Goal: Task Accomplishment & Management: Manage account settings

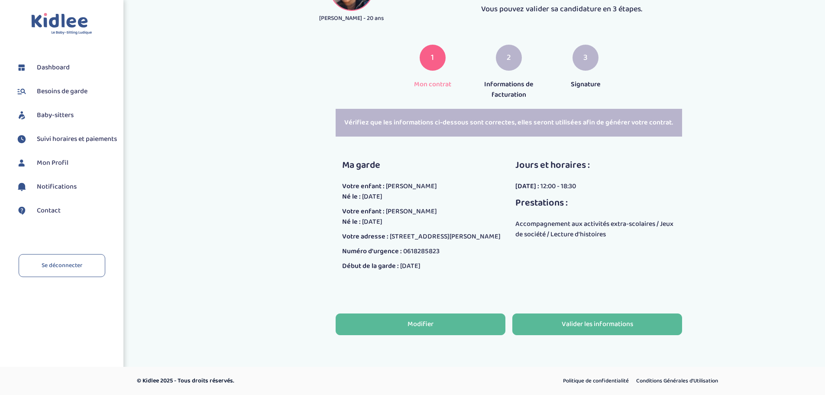
click at [446, 320] on button "Modifier" at bounding box center [421, 324] width 170 height 22
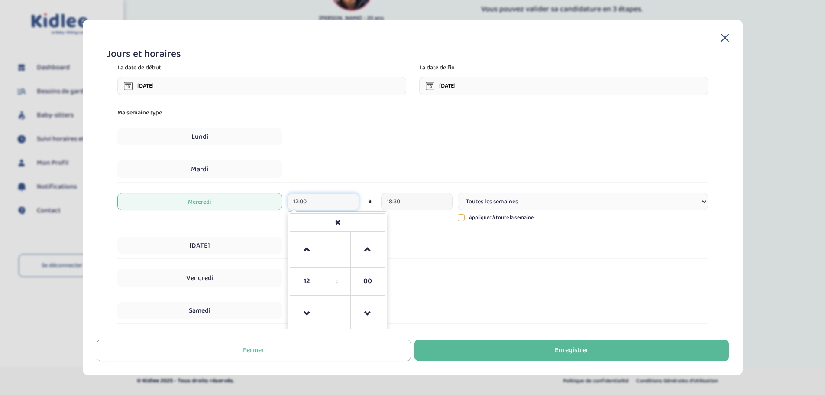
click at [331, 203] on input "12:00" at bounding box center [323, 201] width 71 height 17
click at [308, 304] on span at bounding box center [306, 313] width 23 height 23
click at [305, 259] on span at bounding box center [306, 249] width 23 height 23
click at [362, 309] on span at bounding box center [367, 313] width 23 height 23
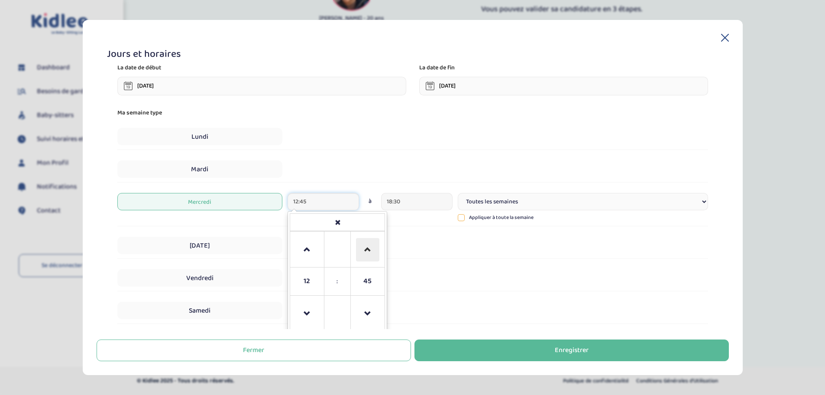
click at [368, 256] on span at bounding box center [367, 249] width 23 height 23
click at [367, 279] on span "00" at bounding box center [367, 280] width 23 height 23
click at [341, 247] on td "30" at bounding box center [349, 245] width 24 height 28
type input "13:30"
click at [430, 261] on div "Ma semaine type Lundi Mardi Mercredi 13:30 13 : 30 00 01 02 03 04 05 06 07 08 0…" at bounding box center [412, 232] width 591 height 248
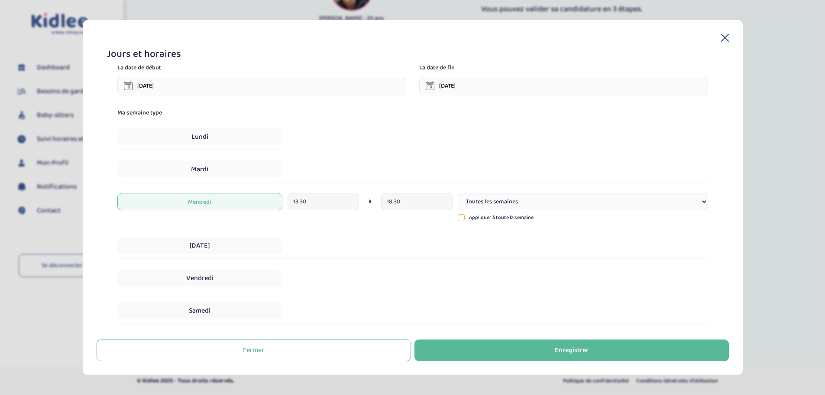
click at [545, 203] on select "Toutes les semaines Toutes les 2 semaines Tous les mois" at bounding box center [583, 201] width 250 height 17
click at [483, 84] on input "24-06-2026" at bounding box center [563, 86] width 289 height 19
click at [514, 111] on icon at bounding box center [517, 114] width 6 height 6
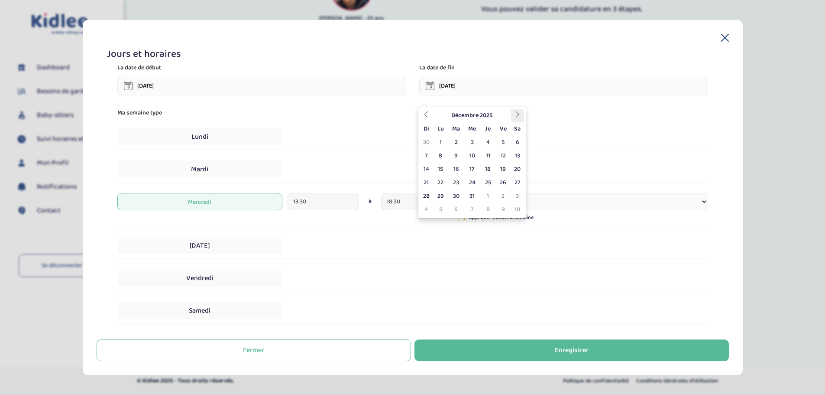
click at [514, 111] on icon at bounding box center [517, 114] width 6 height 6
click at [514, 109] on th at bounding box center [517, 115] width 13 height 13
click at [513, 109] on th at bounding box center [517, 115] width 13 height 13
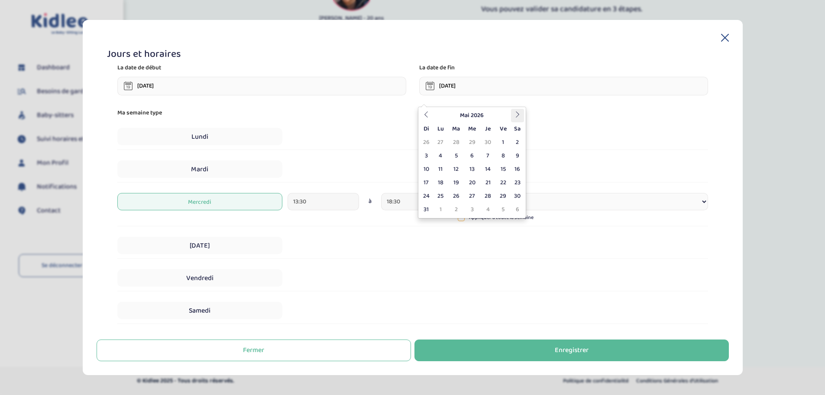
click at [513, 109] on th at bounding box center [517, 115] width 13 height 13
click at [474, 176] on td "24" at bounding box center [472, 182] width 16 height 13
click at [460, 216] on icon at bounding box center [461, 217] width 6 height 6
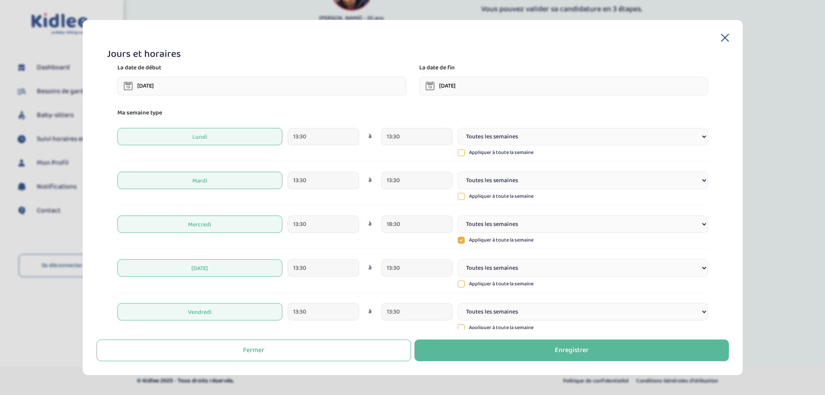
click at [460, 240] on icon at bounding box center [461, 240] width 3 height 2
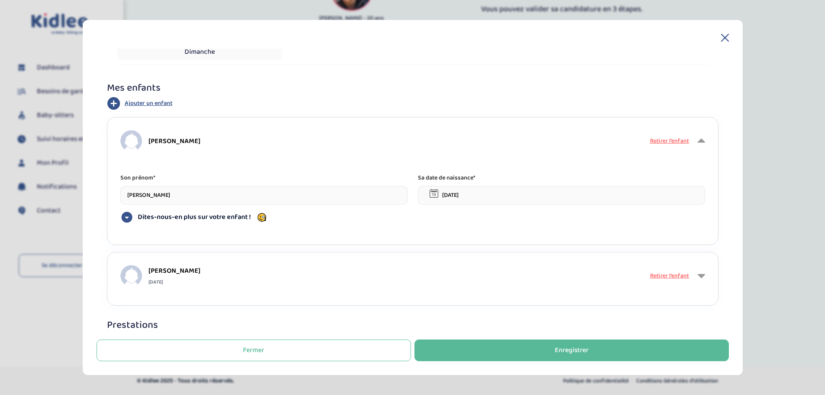
scroll to position [346, 0]
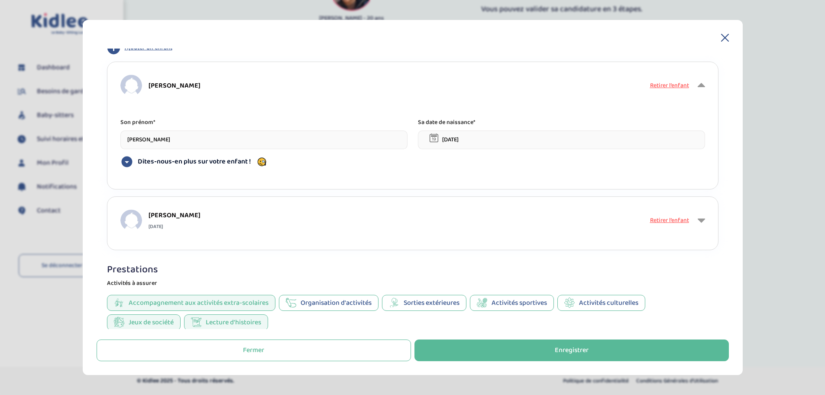
click at [489, 218] on div "Hortense 22/01/2022" at bounding box center [384, 220] width 528 height 22
click at [698, 220] on icon at bounding box center [701, 220] width 7 height 13
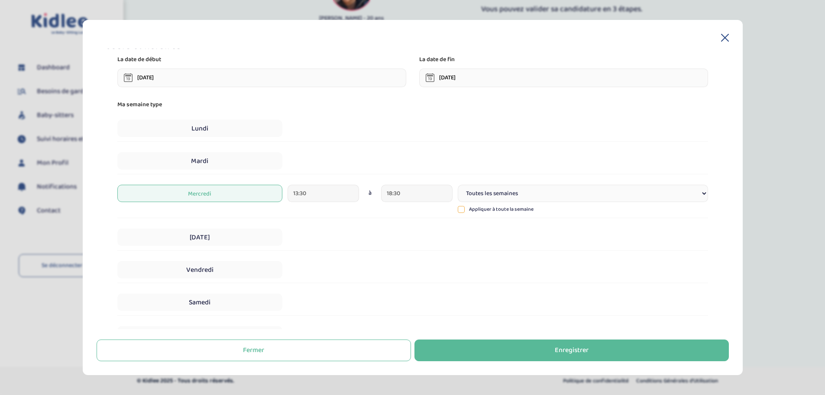
scroll to position [0, 0]
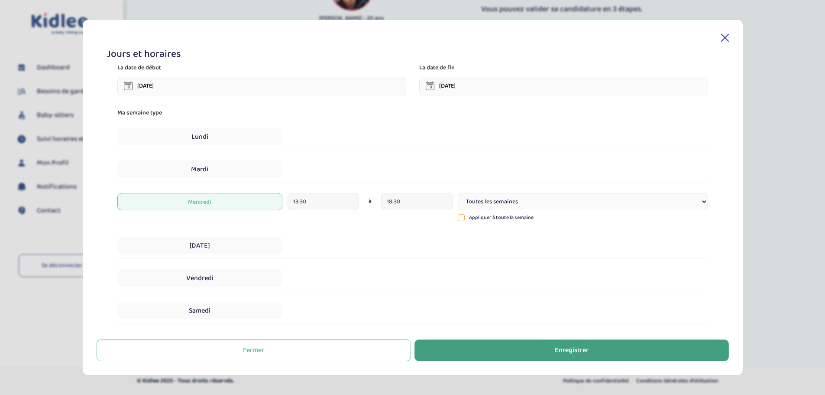
click at [473, 342] on button "Enregistrer" at bounding box center [571, 350] width 314 height 22
click at [516, 352] on button "Enregistrer" at bounding box center [571, 350] width 314 height 22
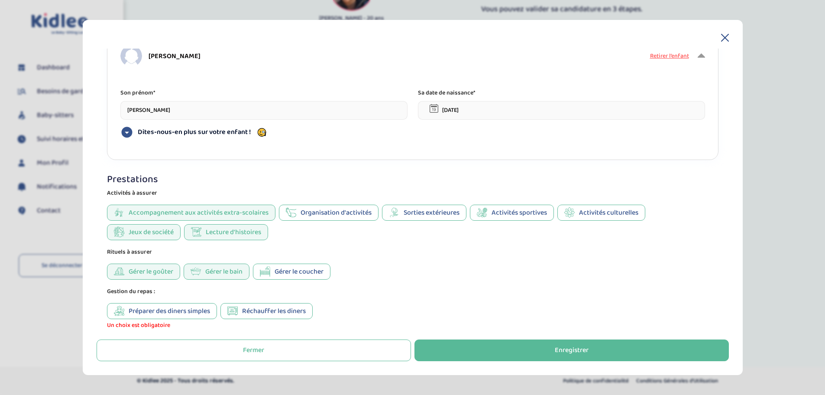
scroll to position [511, 0]
click at [262, 309] on span "Réchauffer les diners" at bounding box center [274, 309] width 64 height 11
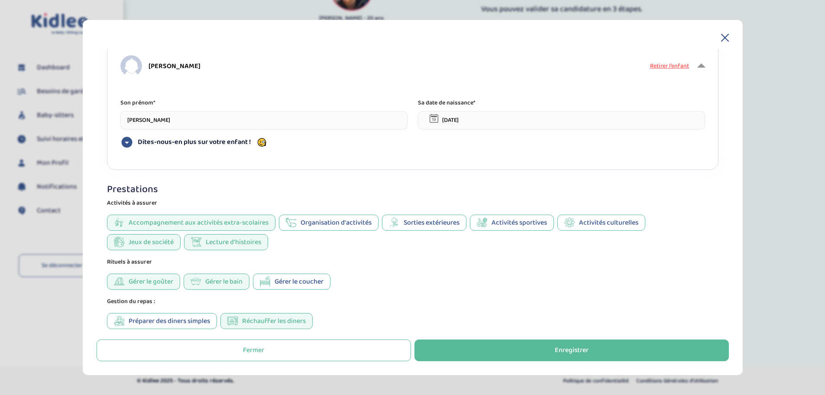
scroll to position [501, 0]
click at [188, 318] on span "Préparer des diners simples" at bounding box center [169, 320] width 81 height 11
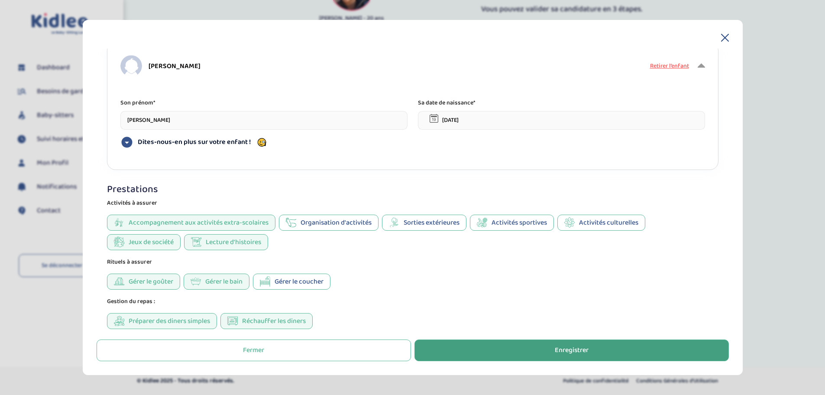
click at [481, 348] on button "Enregistrer" at bounding box center [571, 350] width 314 height 22
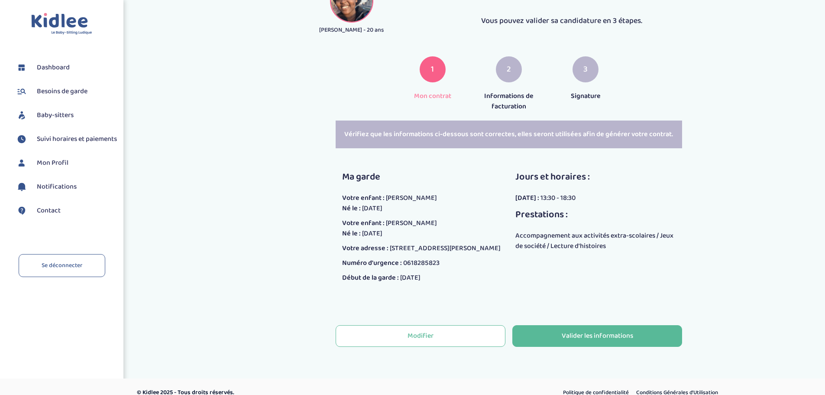
scroll to position [59, 0]
